Goal: Information Seeking & Learning: Learn about a topic

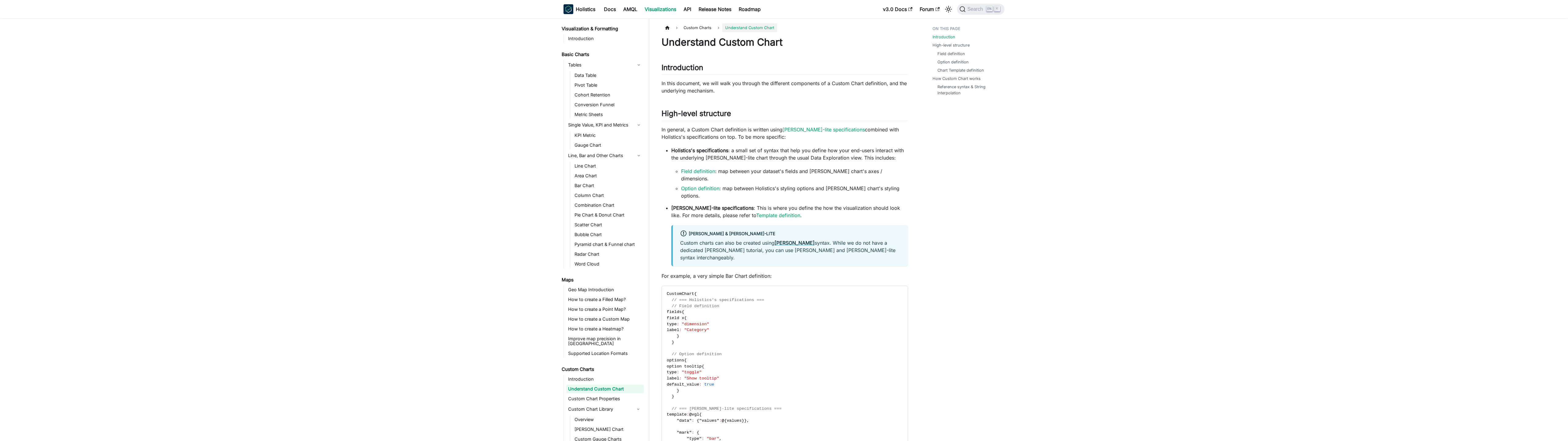
scroll to position [32, 0]
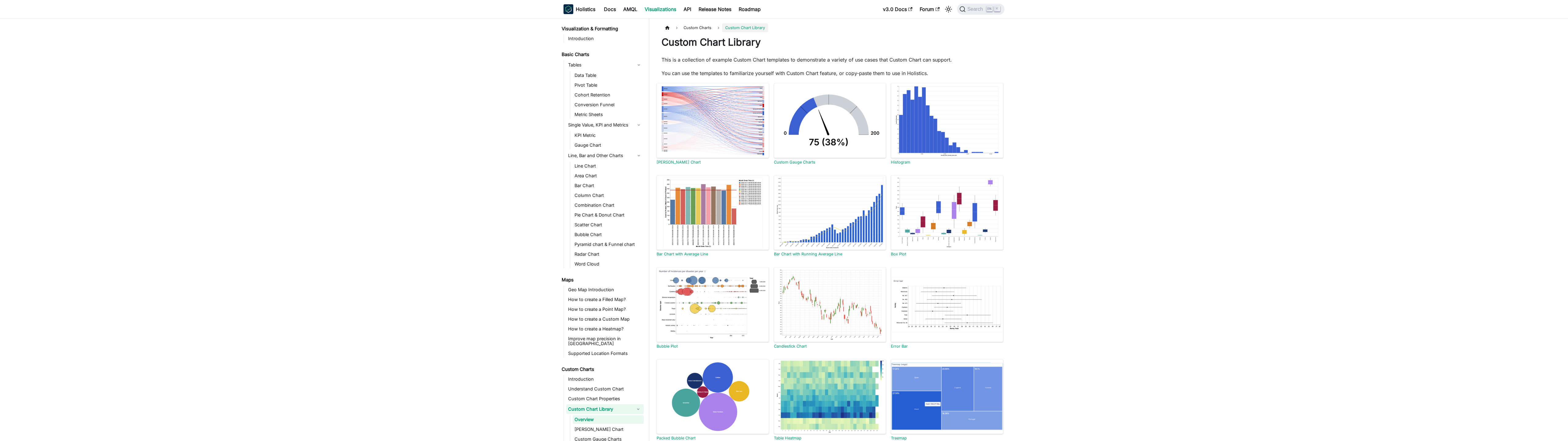
scroll to position [63, 0]
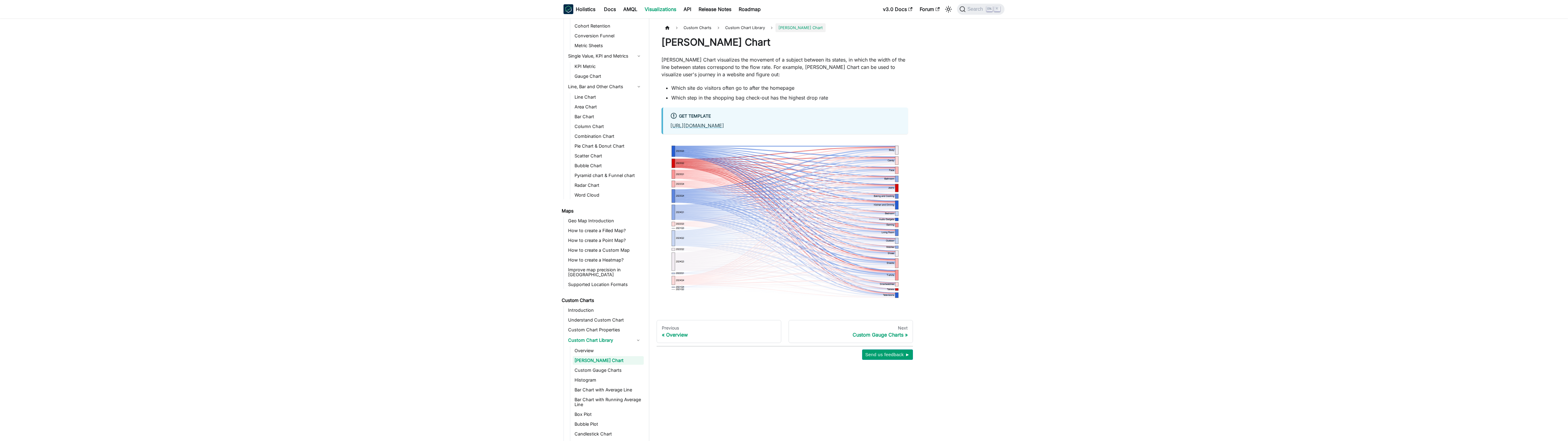
scroll to position [72, 0]
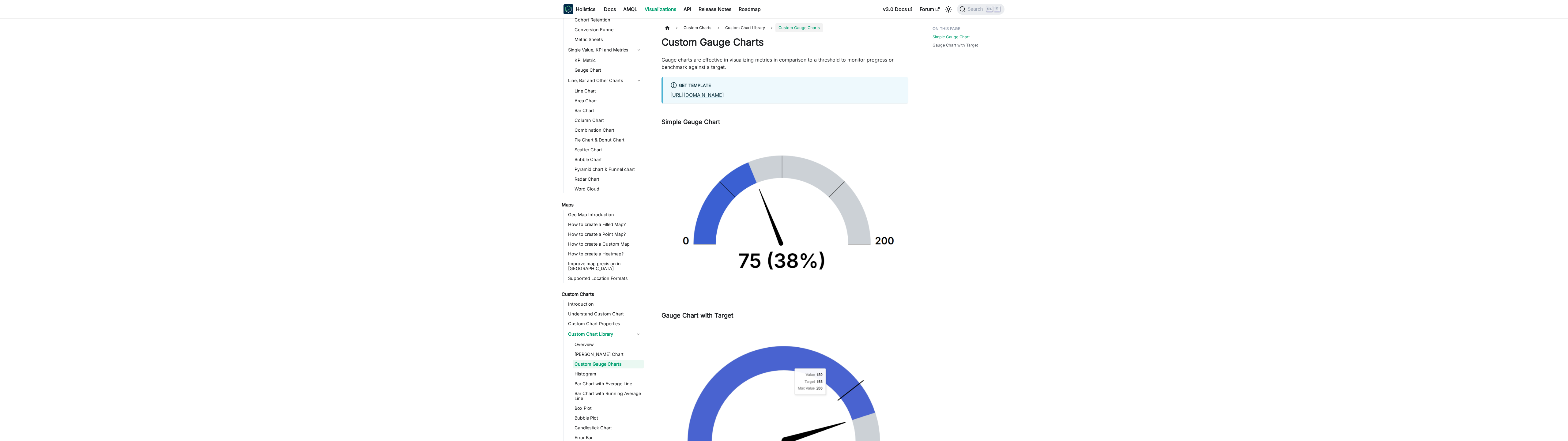
scroll to position [83, 0]
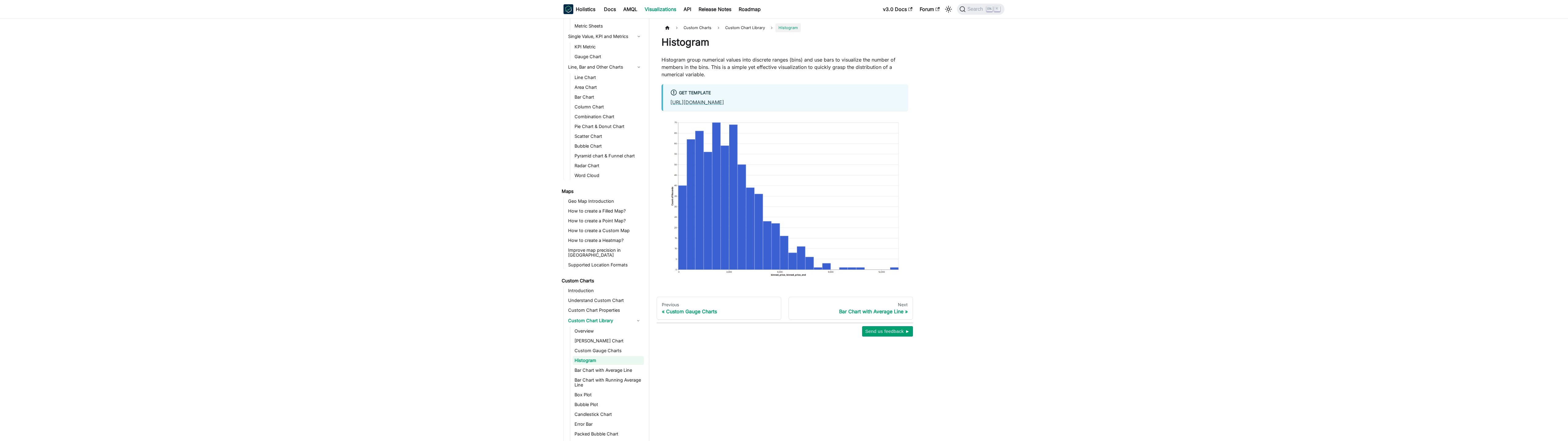
scroll to position [92, 0]
